Goal: Complete application form

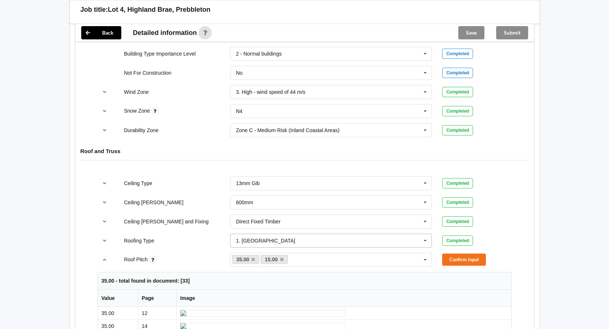
scroll to position [368, 0]
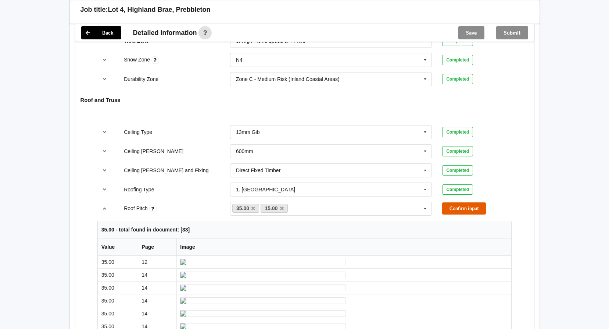
click at [476, 202] on button "Confirm input" at bounding box center [465, 208] width 44 height 12
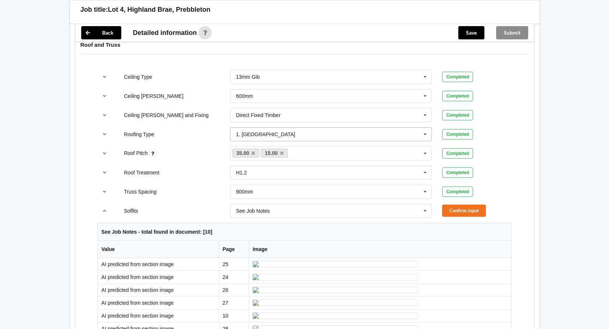
scroll to position [478, 0]
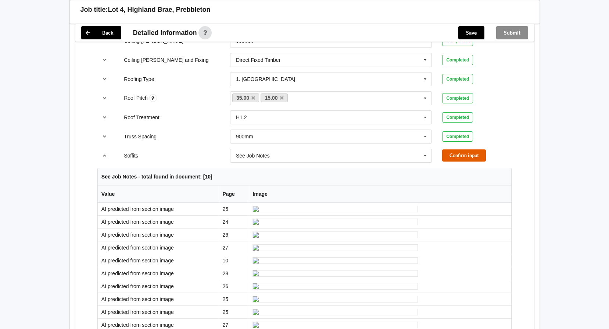
click at [454, 149] on button "Confirm input" at bounding box center [465, 155] width 44 height 12
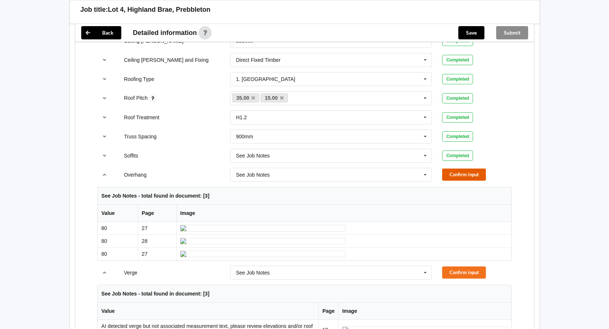
click at [466, 168] on button "Confirm input" at bounding box center [465, 174] width 44 height 12
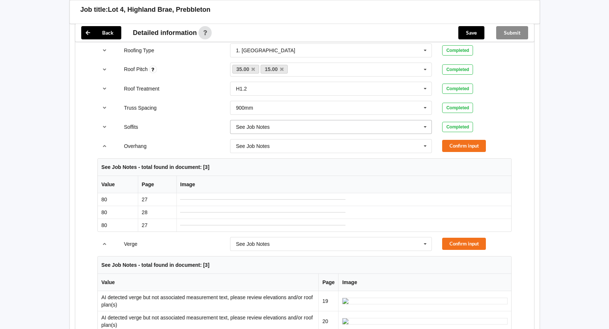
scroll to position [552, 0]
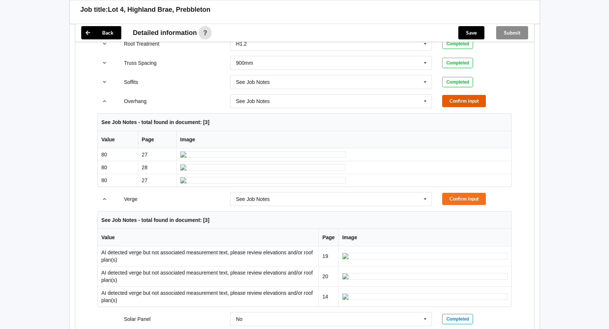
click at [455, 95] on button "Confirm input" at bounding box center [465, 101] width 44 height 12
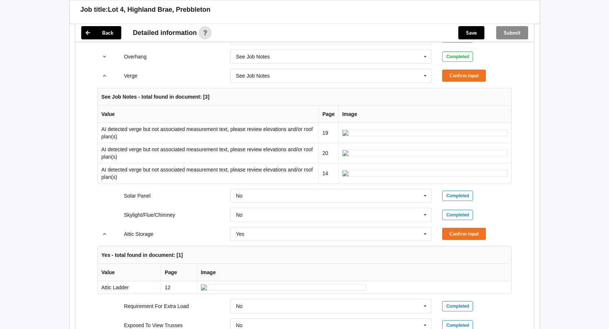
scroll to position [589, 0]
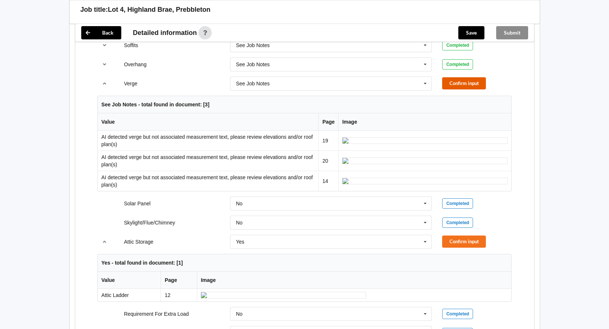
click at [454, 77] on button "Confirm input" at bounding box center [465, 83] width 44 height 12
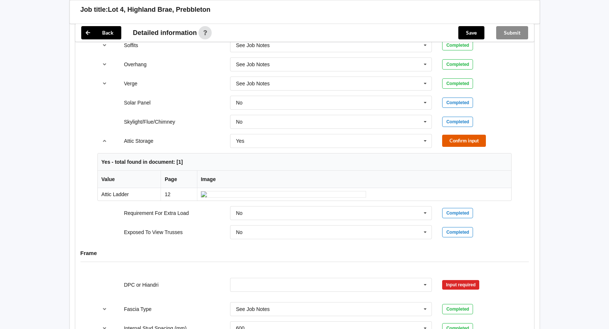
click at [459, 135] on button "Confirm input" at bounding box center [465, 141] width 44 height 12
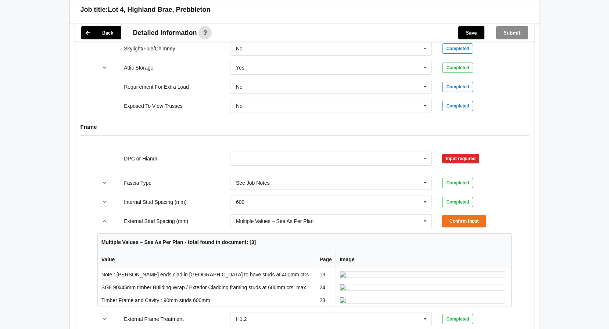
scroll to position [662, 0]
click at [426, 152] on icon at bounding box center [425, 159] width 11 height 14
click at [261, 169] on span "DPC Fitted" at bounding box center [249, 172] width 25 height 6
click at [455, 152] on button "Confirm input" at bounding box center [465, 158] width 44 height 12
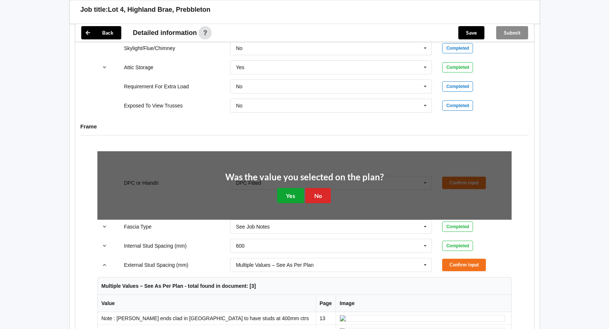
drag, startPoint x: 298, startPoint y: 182, endPoint x: 301, endPoint y: 179, distance: 4.4
click at [297, 188] on button "Yes" at bounding box center [290, 195] width 27 height 15
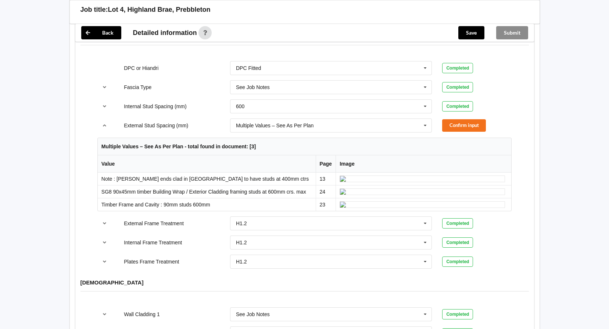
scroll to position [772, 0]
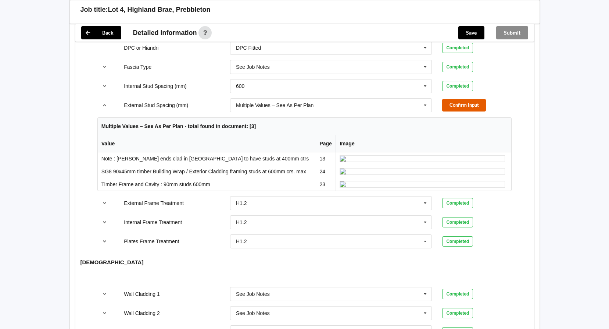
click at [455, 99] on button "Confirm input" at bounding box center [465, 105] width 44 height 12
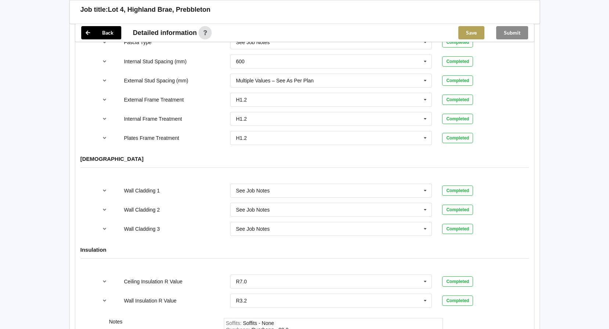
click at [470, 32] on button "Save" at bounding box center [472, 32] width 26 height 13
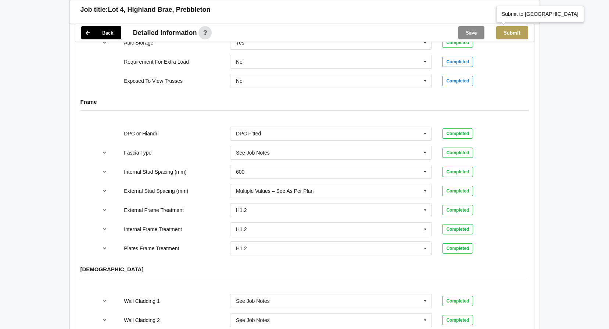
click at [509, 33] on button "Submit" at bounding box center [513, 32] width 32 height 13
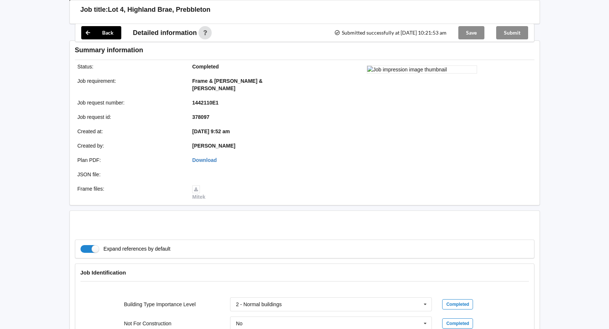
scroll to position [653, 0]
